Goal: Information Seeking & Learning: Find specific fact

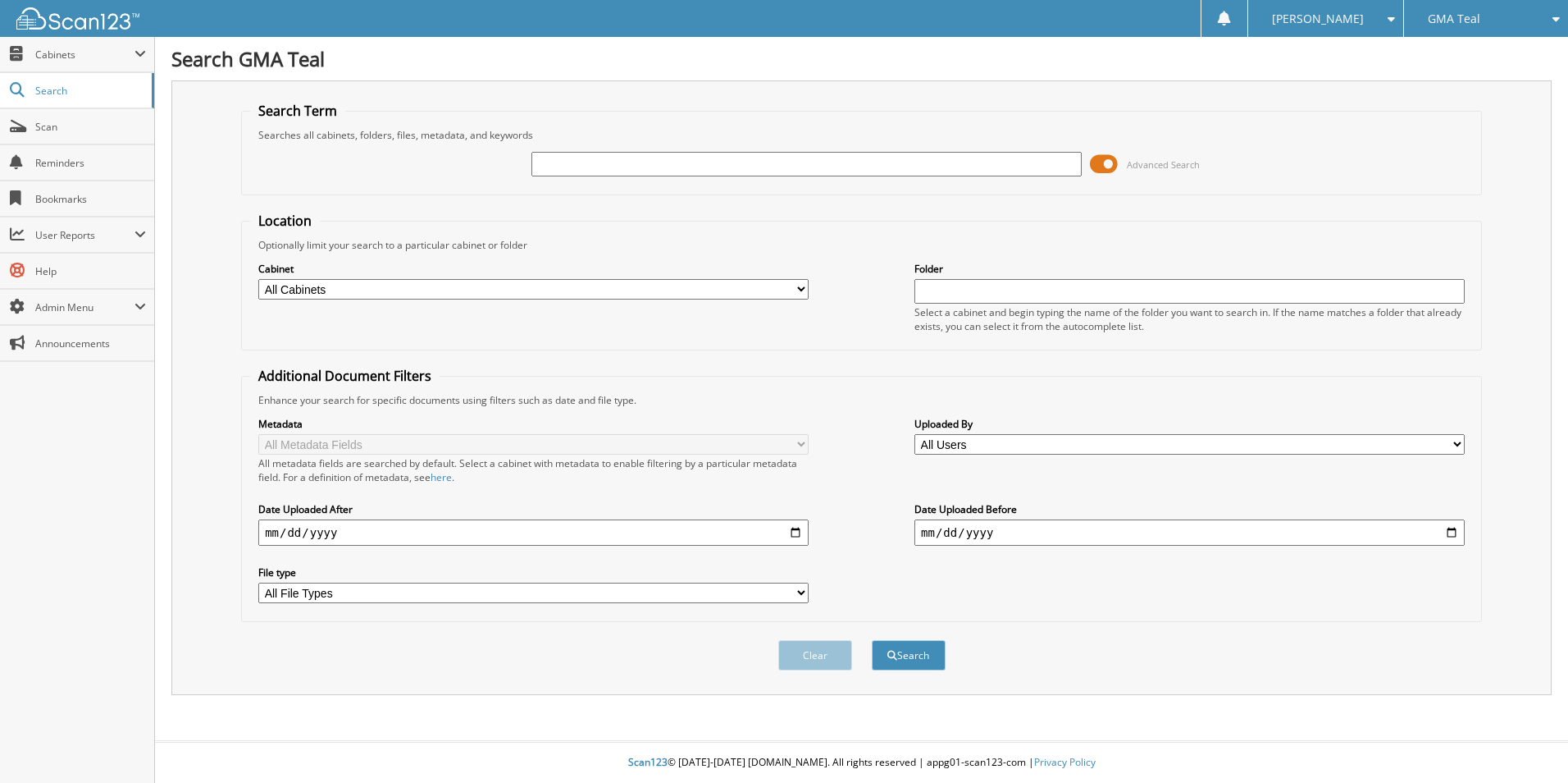
type input ","
type input "miscellaneous receipt"
click at [872, 641] on button "Search" at bounding box center [909, 655] width 74 height 30
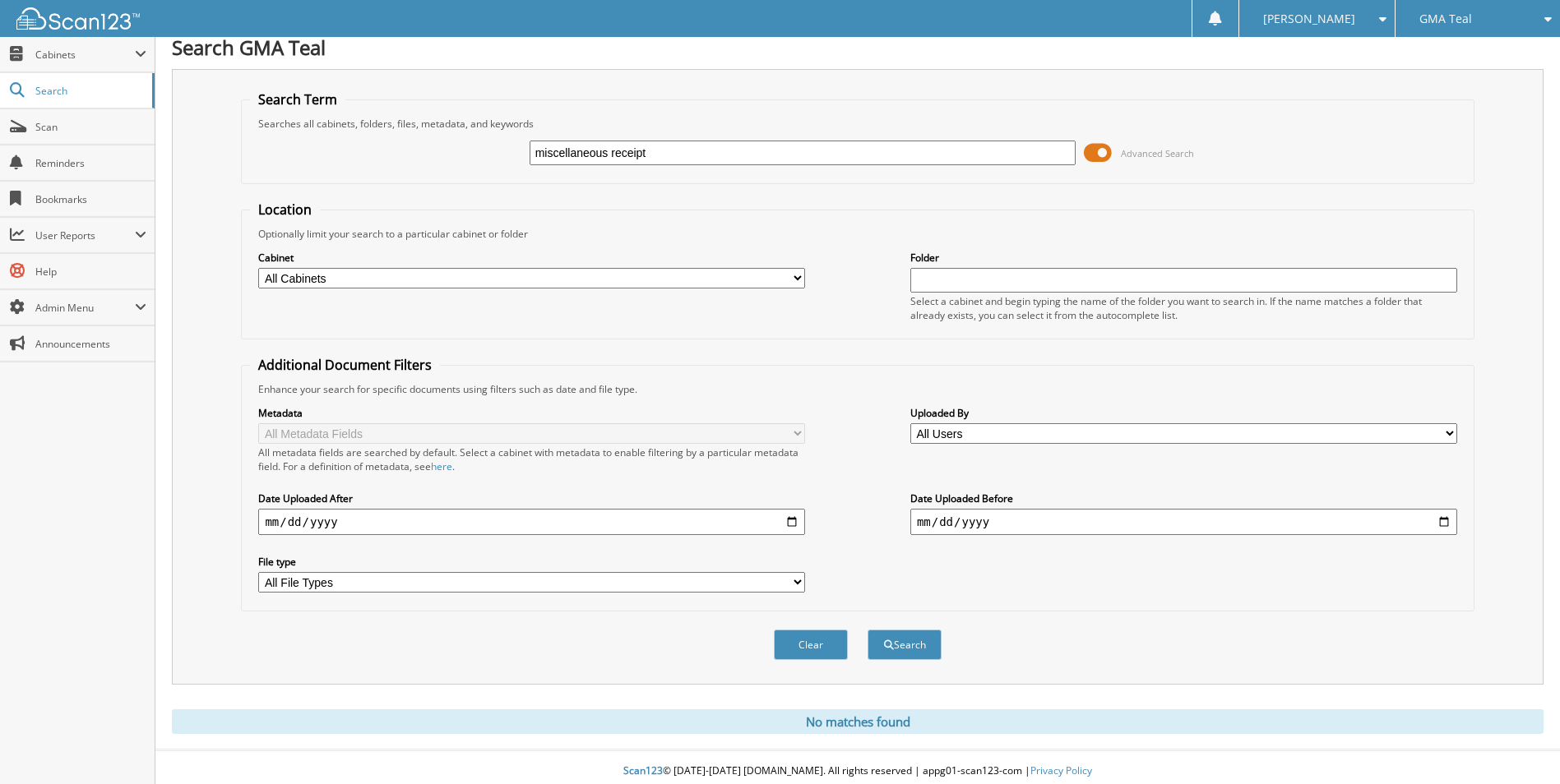
scroll to position [20, 0]
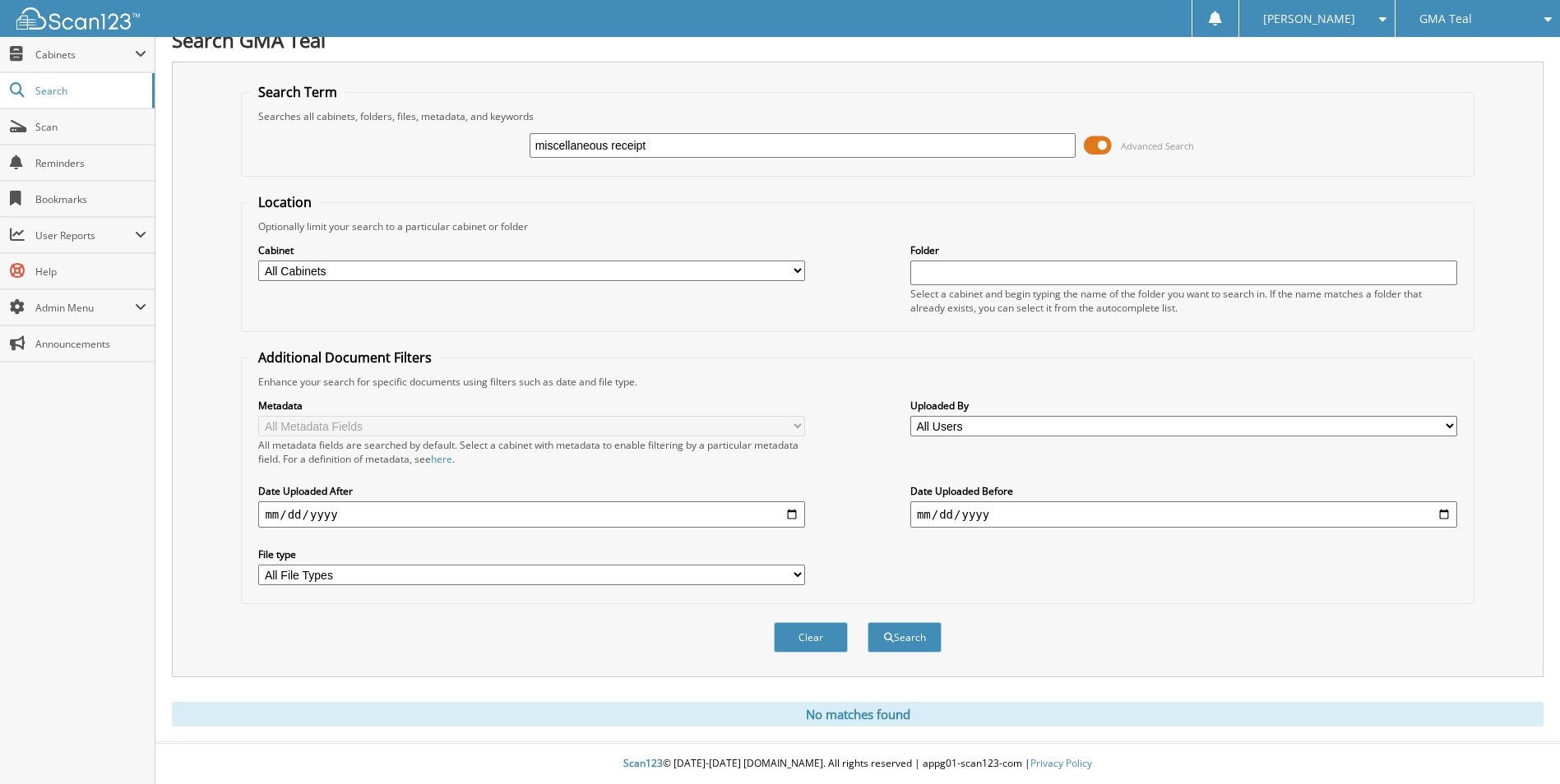
click at [767, 279] on select "All Cabinets ACCOUNTS PAYABLE DEPOSITS EXPLORE JUNEAU LOANER AGREEMENT PARTS PO…" at bounding box center [532, 270] width 547 height 21
click at [766, 279] on select "All Cabinets ACCOUNTS PAYABLE DEPOSITS EXPLORE JUNEAU LOANER AGREEMENT PARTS PO…" at bounding box center [532, 270] width 547 height 21
drag, startPoint x: 753, startPoint y: 154, endPoint x: 447, endPoint y: 216, distance: 312.2
click at [447, 216] on form "Search Term Searches all cabinets, folders, files, metadata, and keywords misce…" at bounding box center [856, 376] width 1233 height 588
type input "american honda finance"
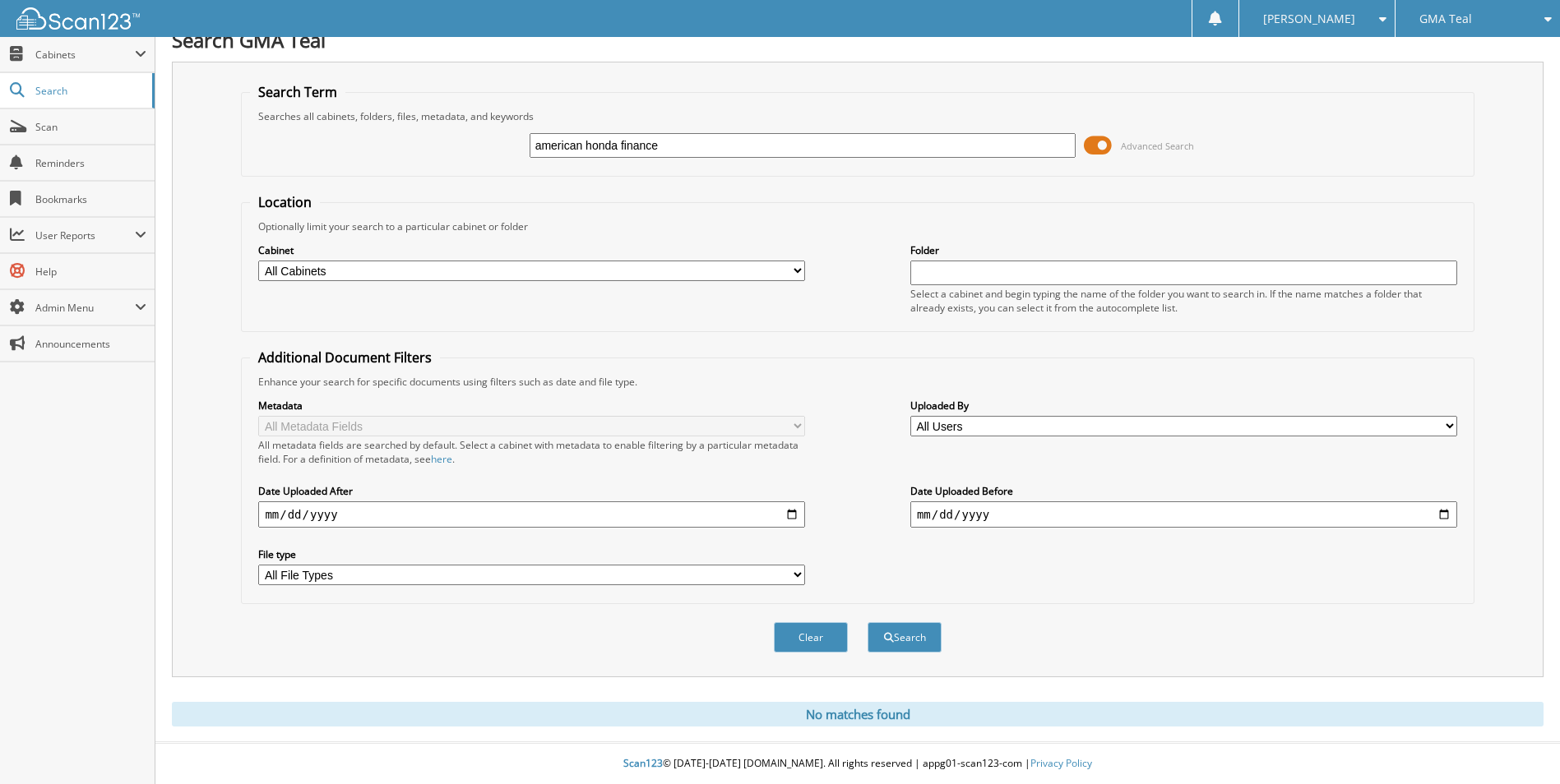
click at [867, 622] on button "Search" at bounding box center [904, 637] width 74 height 30
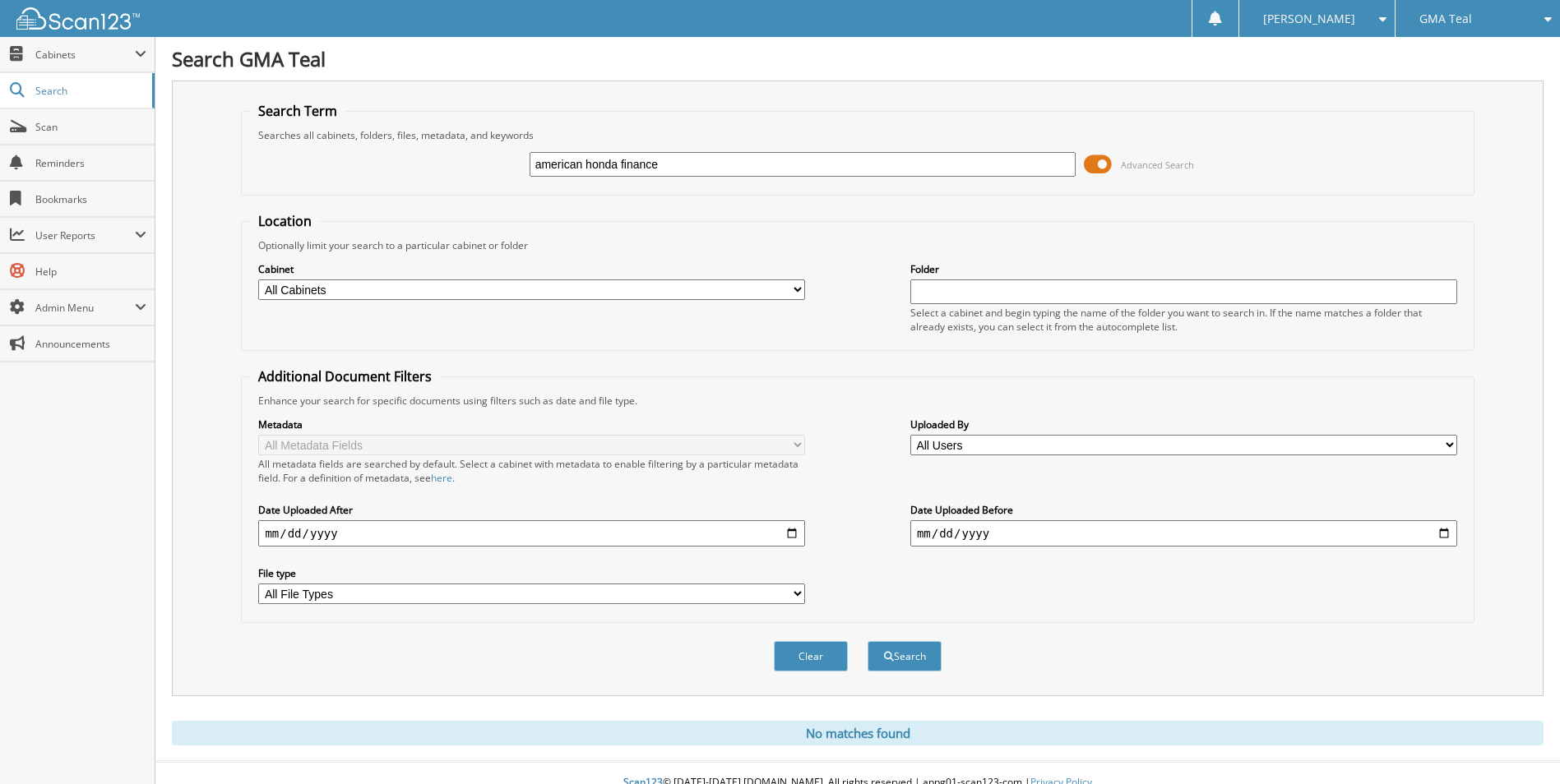
click at [867, 641] on button "Search" at bounding box center [904, 656] width 74 height 30
drag, startPoint x: 584, startPoint y: 171, endPoint x: 473, endPoint y: 212, distance: 118.3
click at [473, 212] on form "Search Term Searches all cabinets, folders, files, metadata, and keywords ameri…" at bounding box center [856, 395] width 1233 height 588
type input "honda finance"
click at [867, 641] on button "Search" at bounding box center [904, 656] width 74 height 30
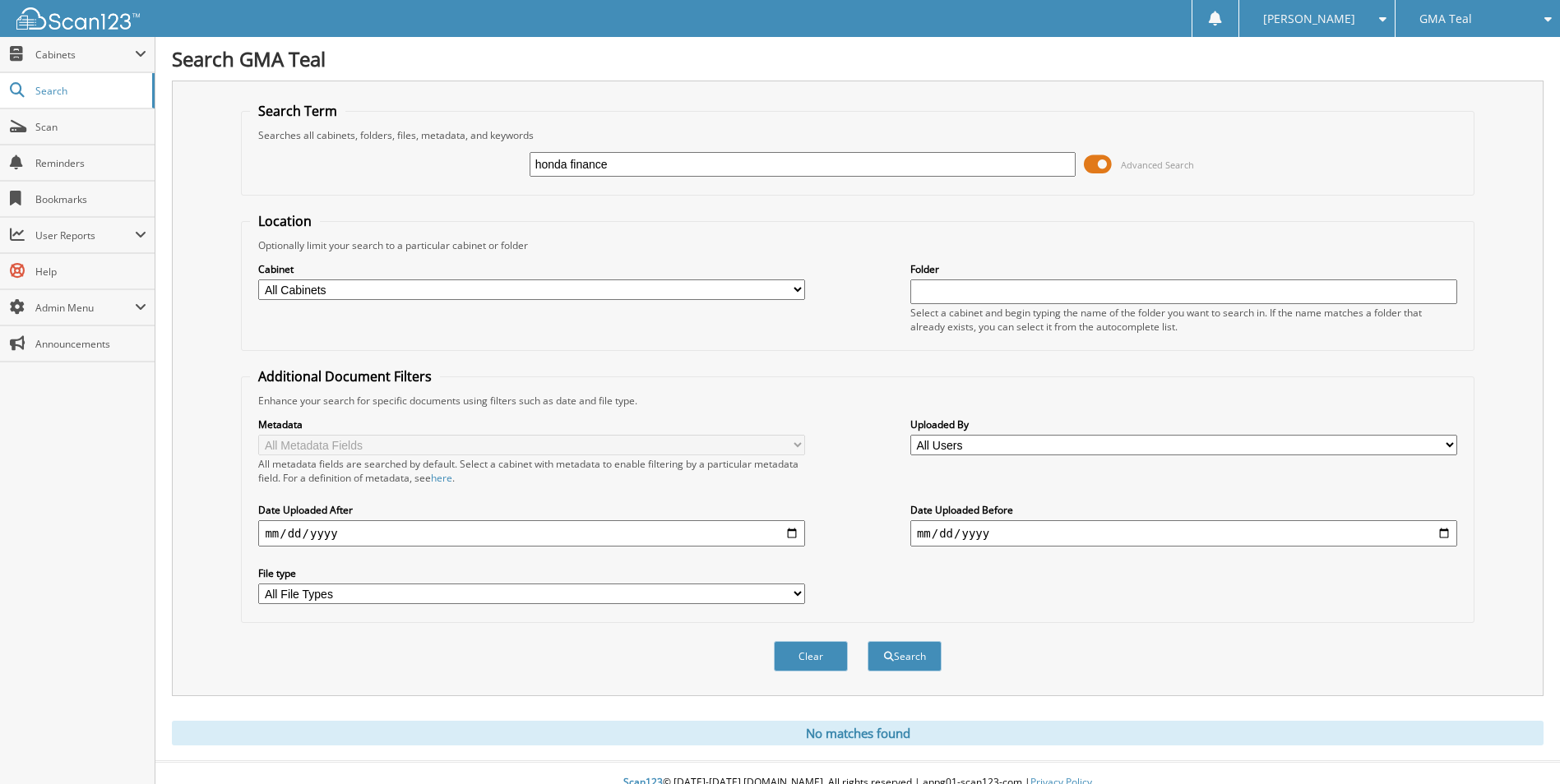
drag, startPoint x: 650, startPoint y: 175, endPoint x: 566, endPoint y: 233, distance: 102.1
click at [566, 233] on form "Search Term Searches all cabinets, folders, files, metadata, and keywords honda…" at bounding box center [856, 395] width 1233 height 588
click at [867, 641] on button "Search" at bounding box center [904, 656] width 74 height 30
drag, startPoint x: 637, startPoint y: 164, endPoint x: 567, endPoint y: 222, distance: 90.9
click at [567, 222] on form "Search Term Searches all cabinets, folders, files, metadata, and keywords honda…" at bounding box center [856, 395] width 1233 height 588
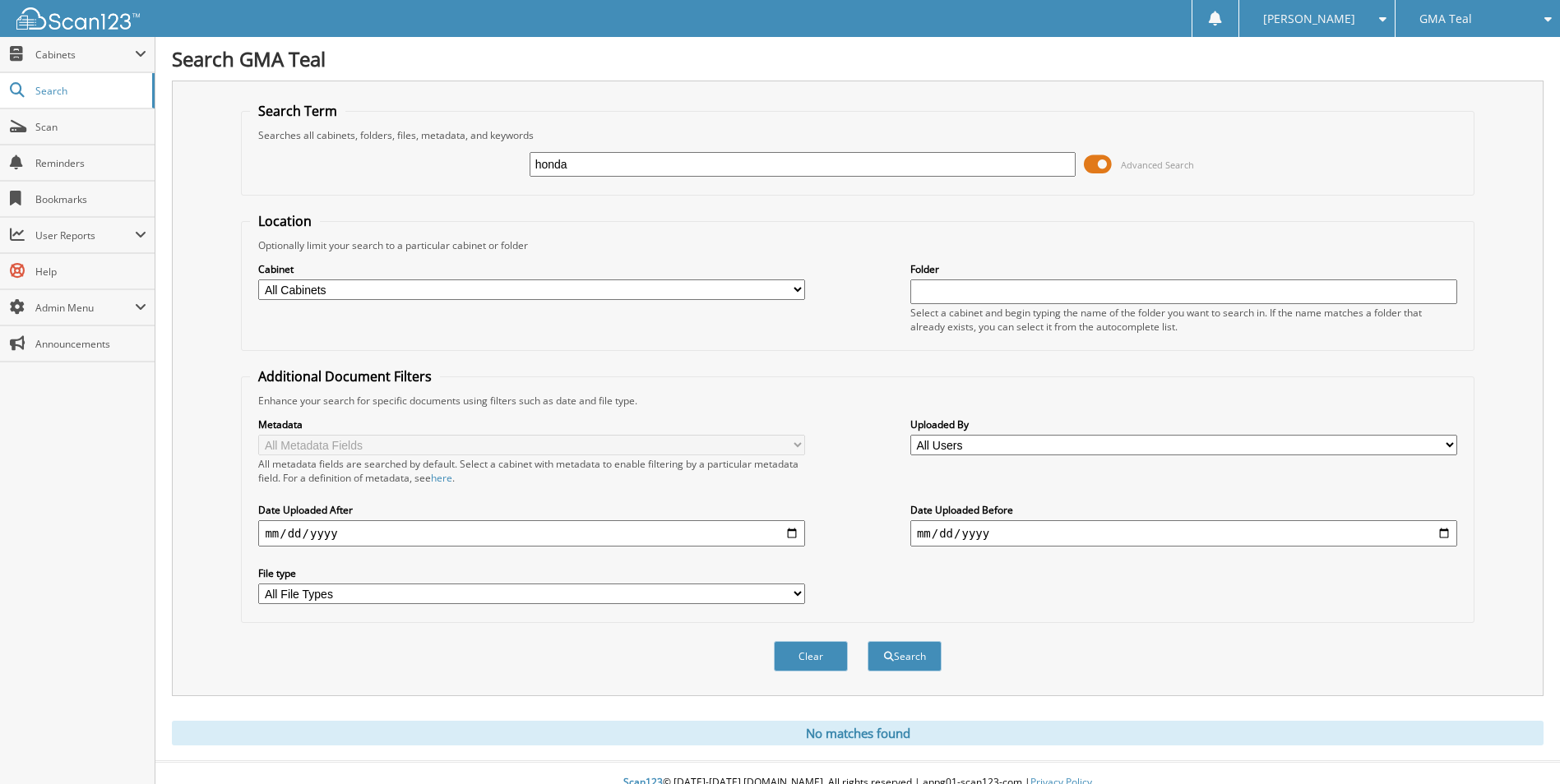
type input "honda"
click at [867, 641] on button "Search" at bounding box center [904, 656] width 74 height 30
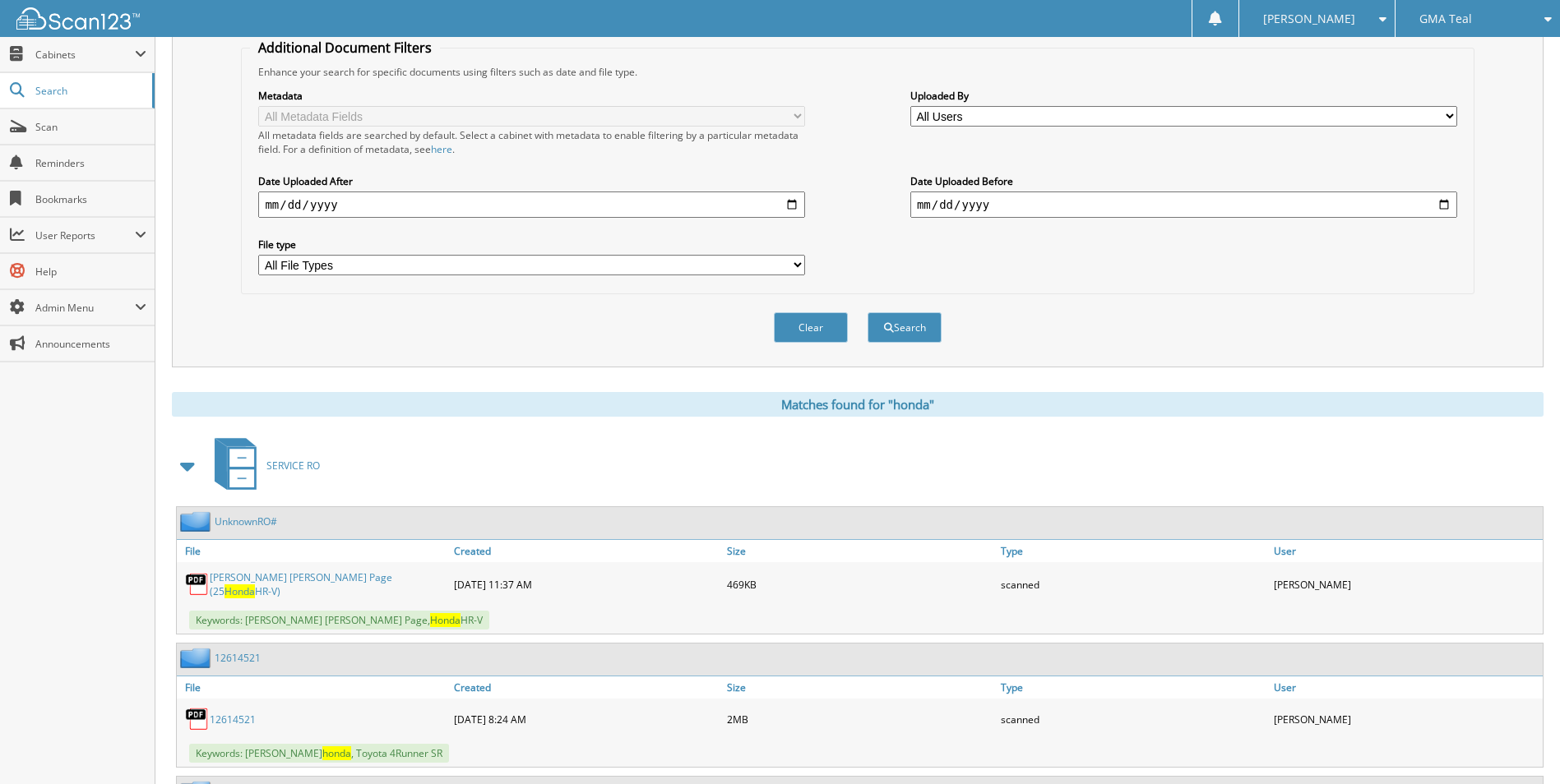
click at [190, 468] on span at bounding box center [188, 466] width 23 height 30
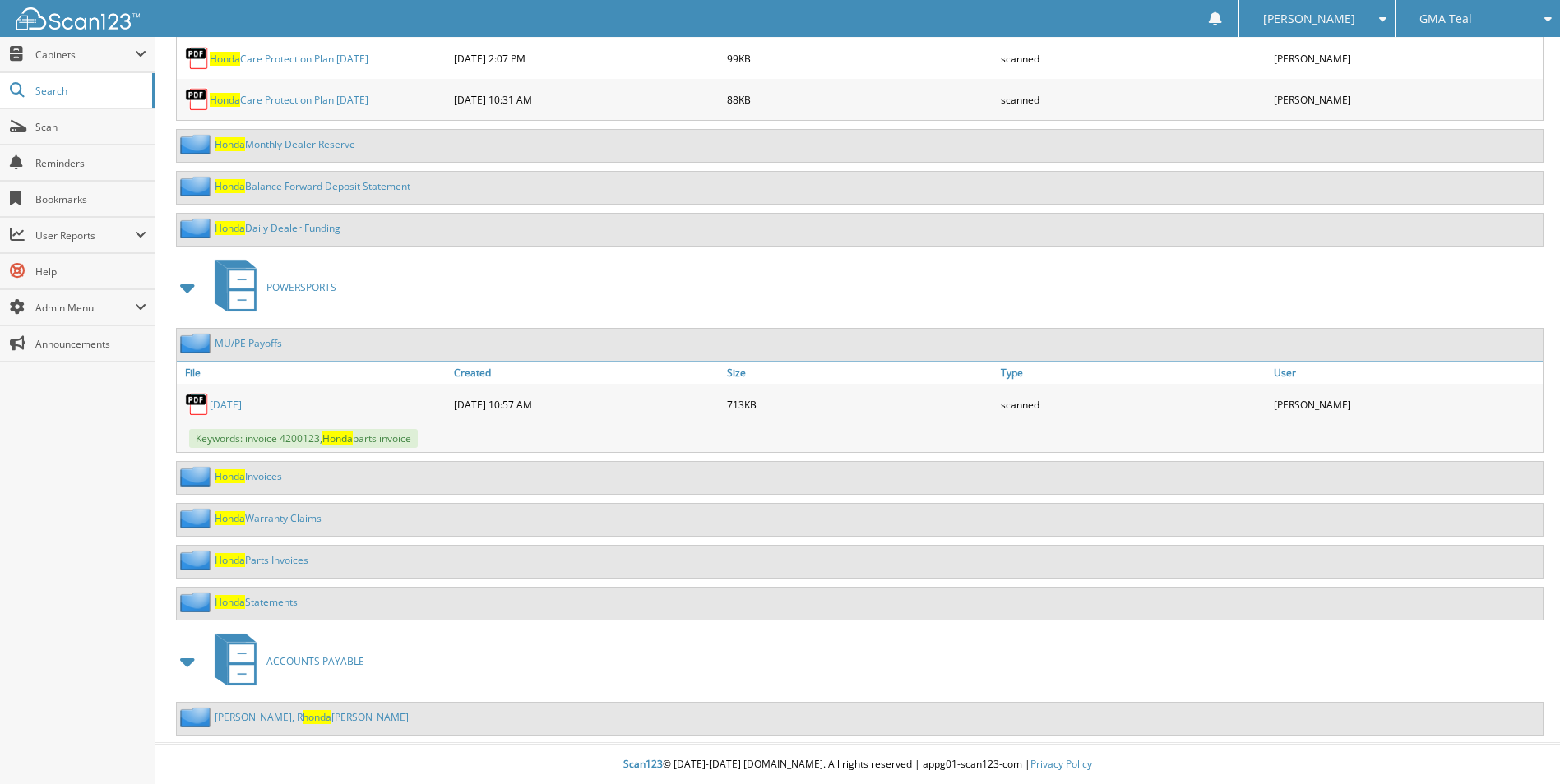
scroll to position [987, 0]
click at [263, 598] on link "Honda Statements" at bounding box center [256, 601] width 83 height 14
